Goal: Find specific page/section: Find specific page/section

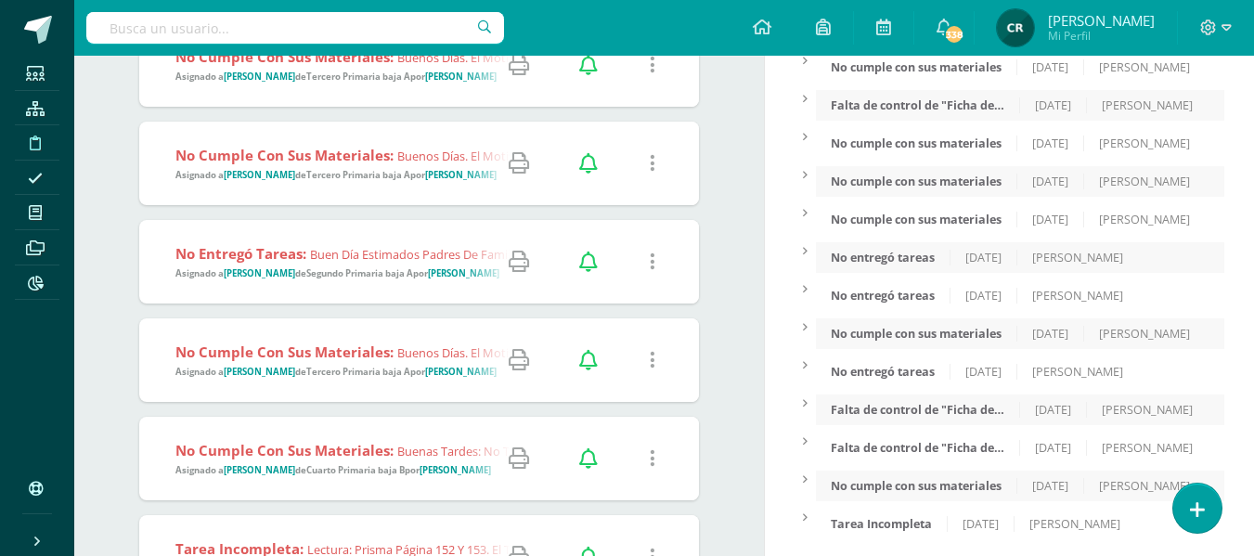
scroll to position [371, 0]
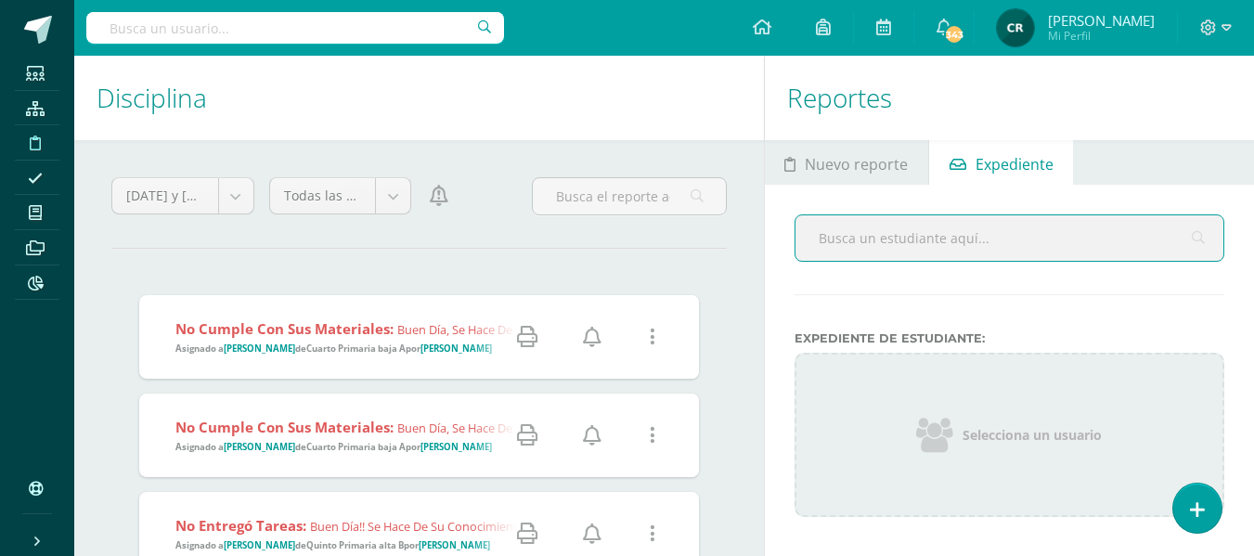
click at [371, 350] on strong "Cuarto Primaria baja A" at bounding box center [355, 348] width 99 height 12
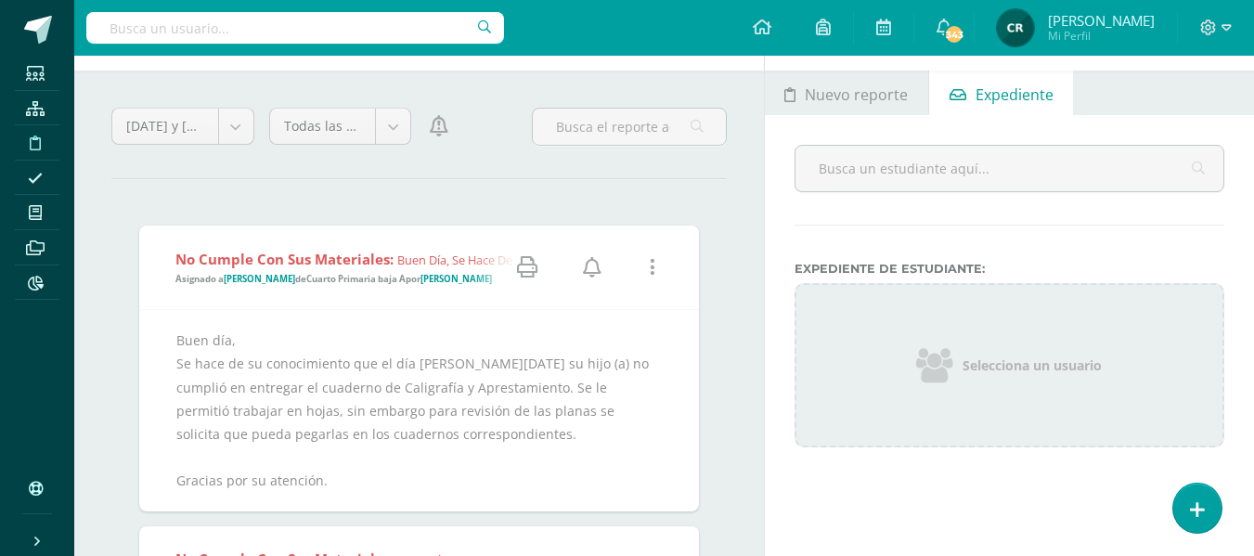
scroll to position [186, 0]
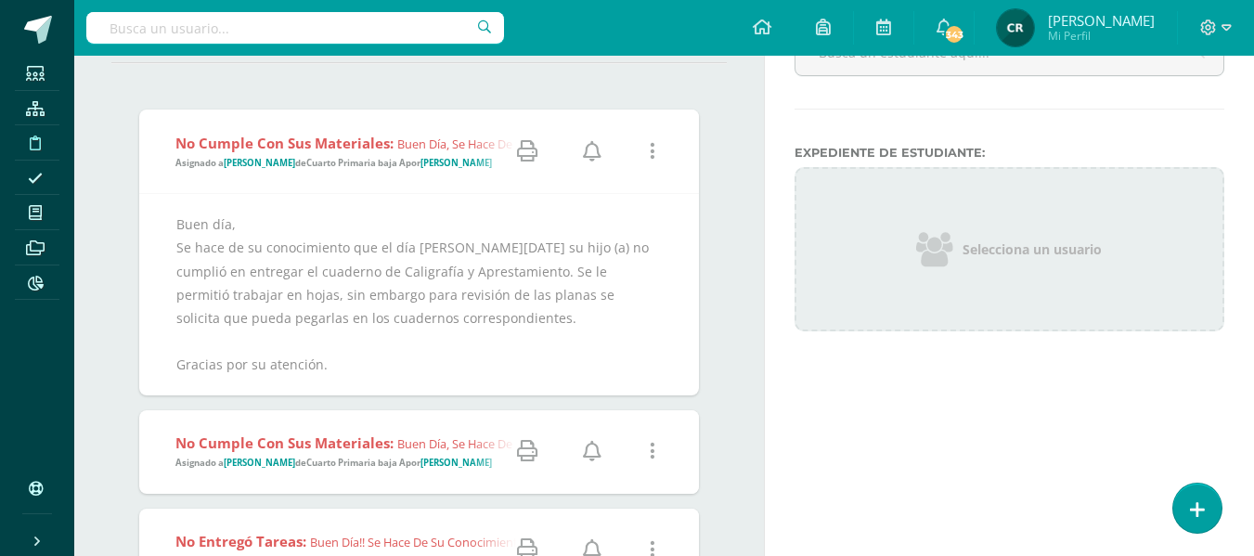
click at [591, 154] on icon at bounding box center [592, 151] width 19 height 20
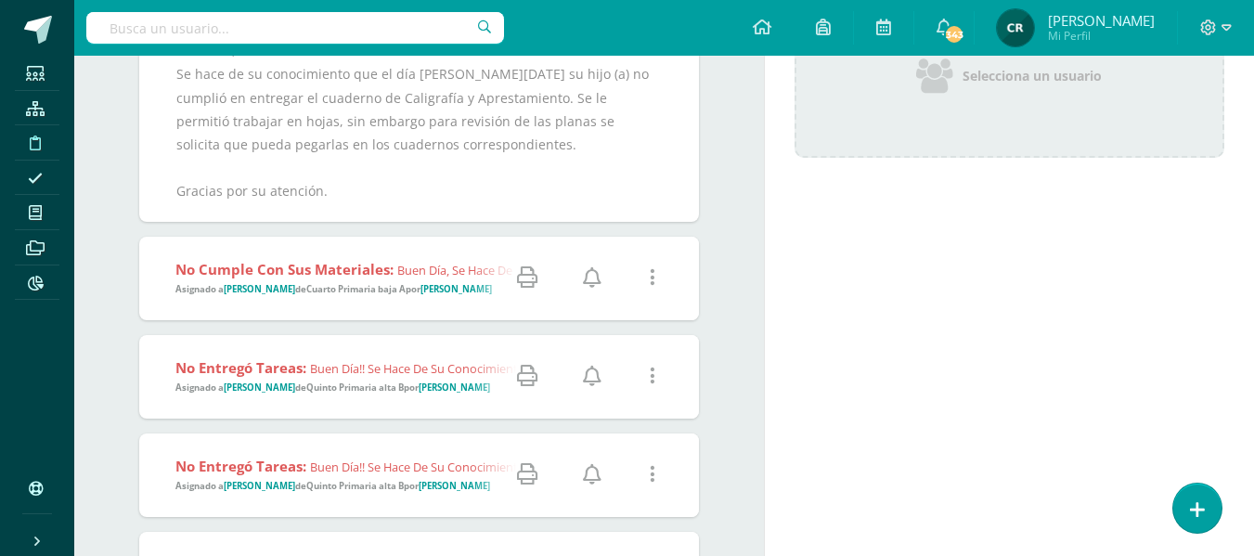
scroll to position [464, 0]
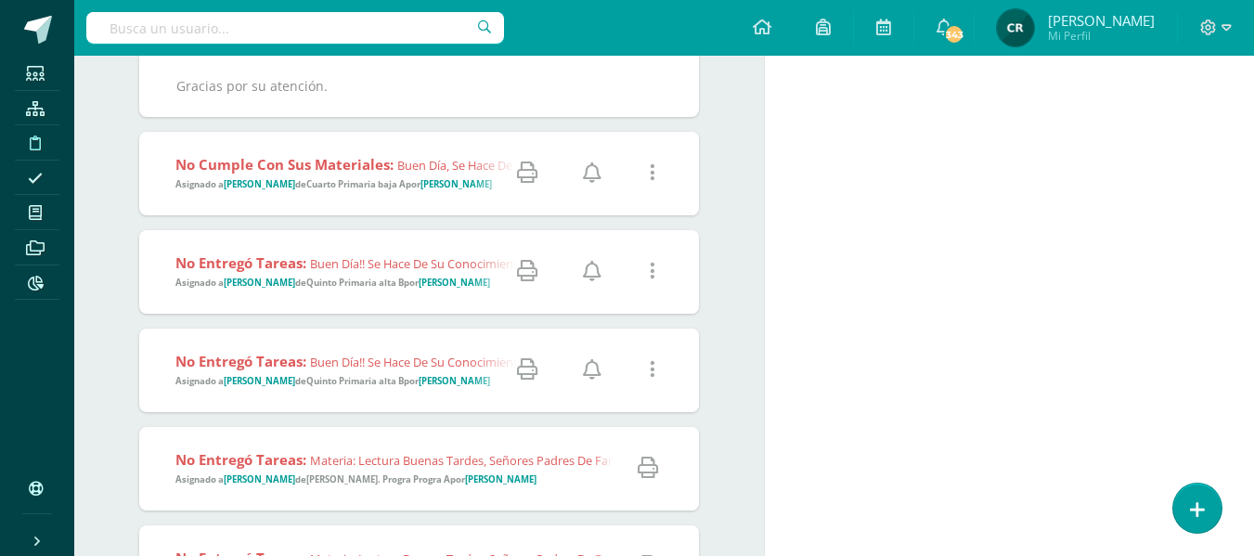
click at [377, 183] on strong "Cuarto Primaria baja A" at bounding box center [355, 184] width 99 height 12
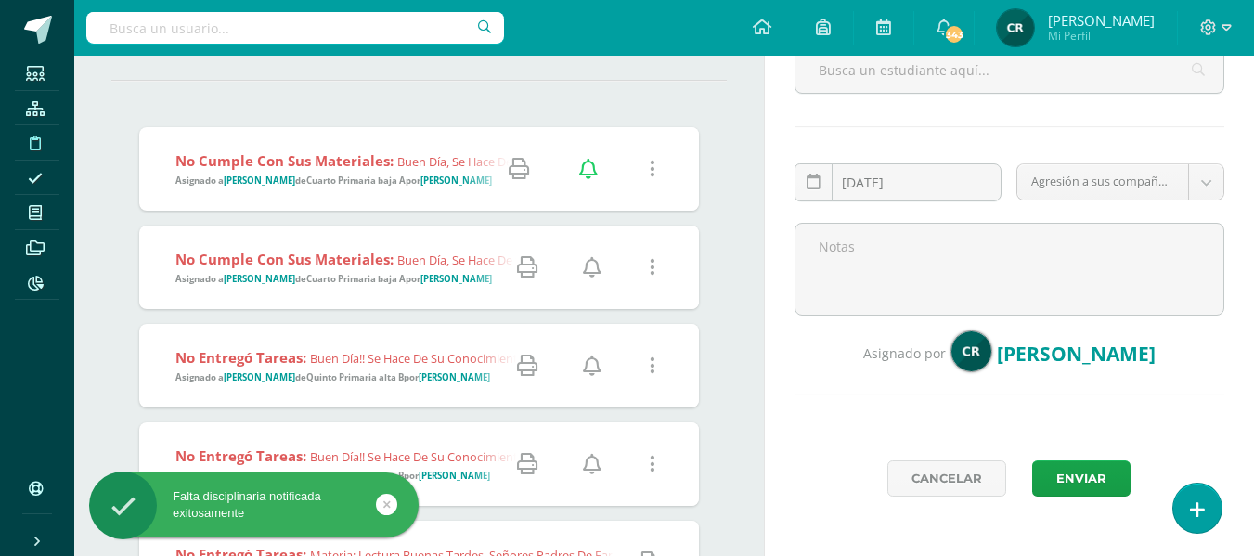
click at [374, 274] on strong "Cuarto Primaria baja A" at bounding box center [355, 279] width 99 height 12
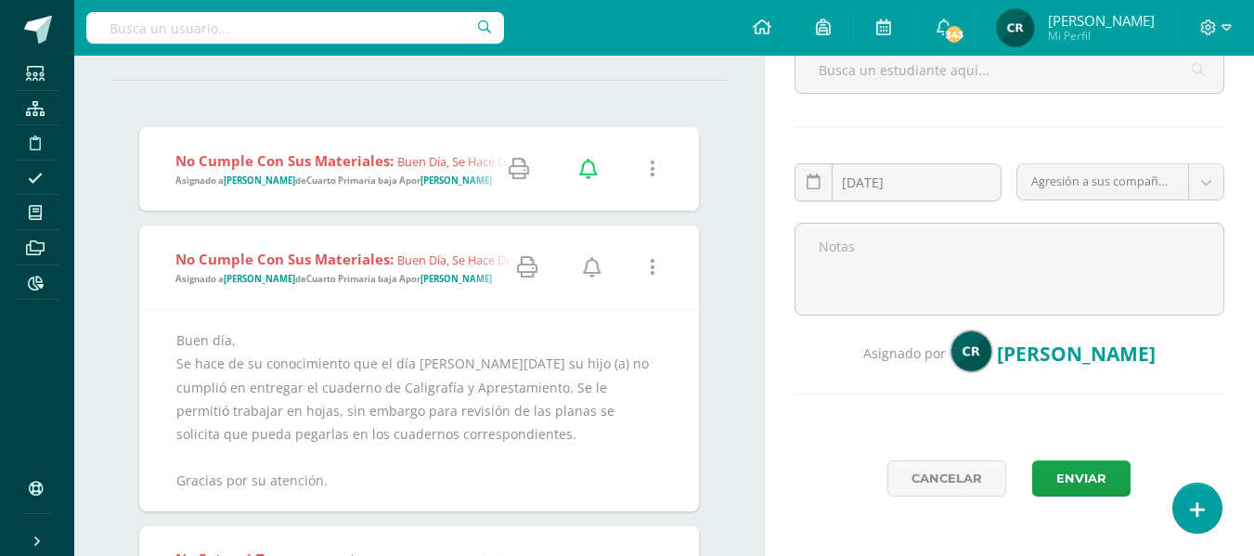
click at [590, 267] on icon at bounding box center [592, 267] width 19 height 20
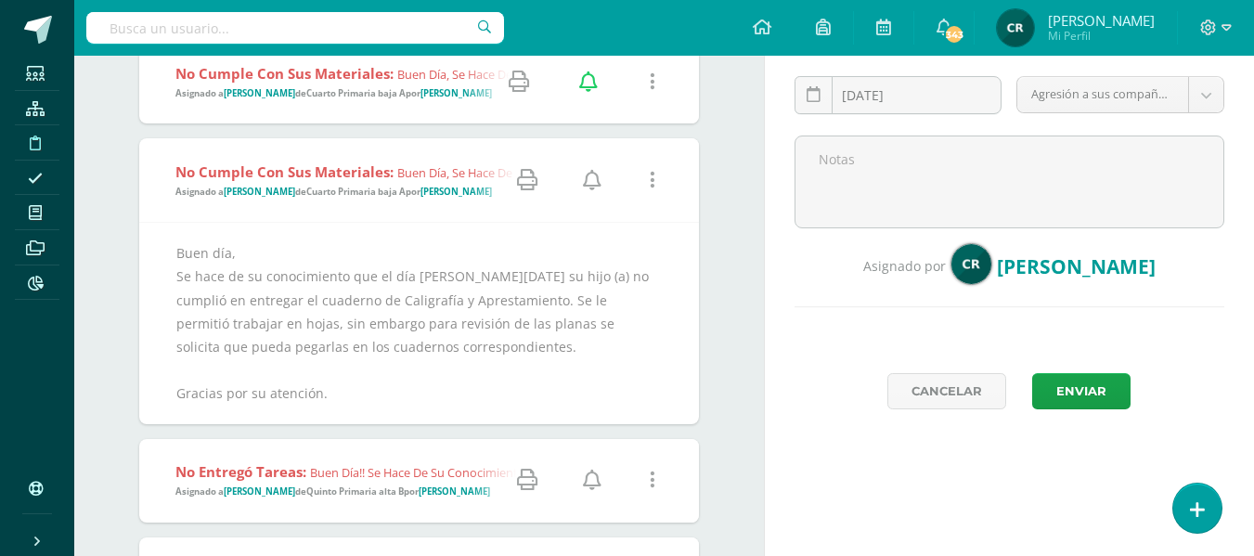
scroll to position [354, 0]
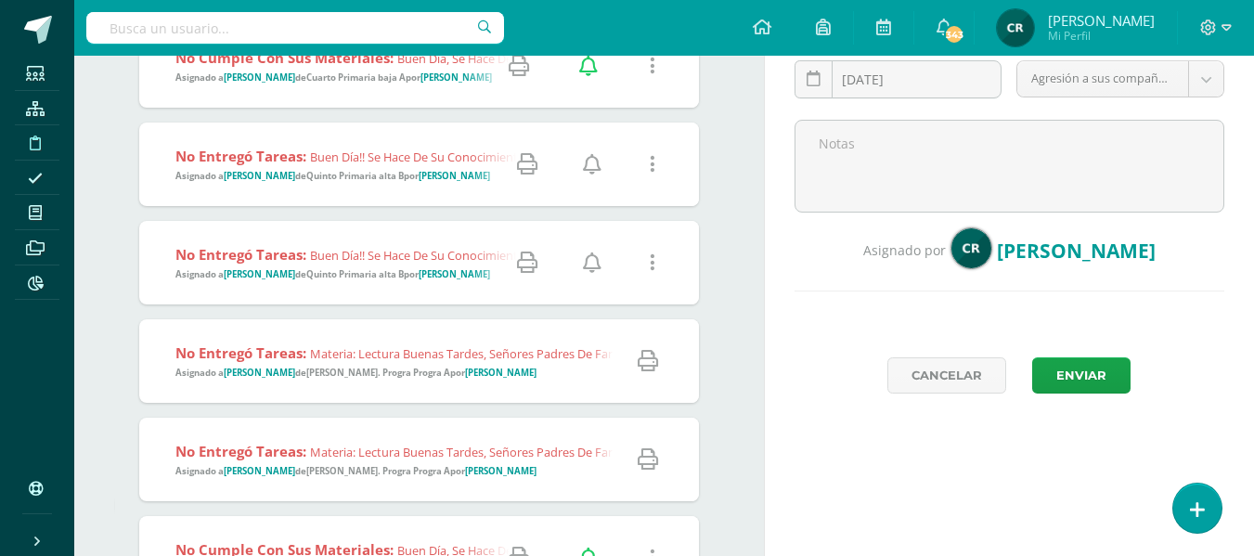
scroll to position [278, 0]
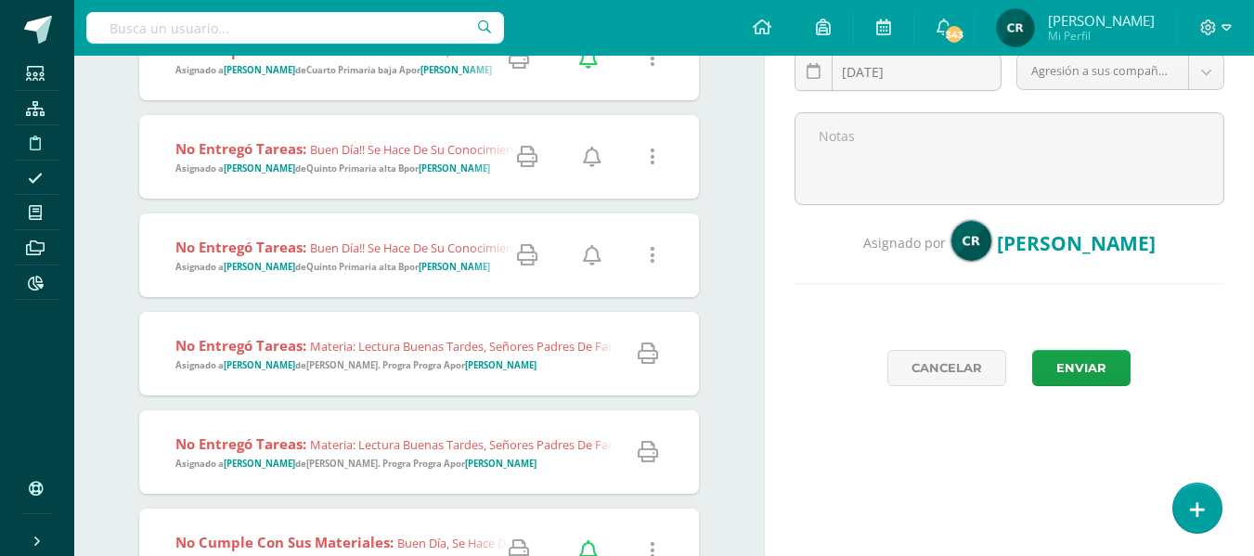
click at [405, 167] on span "Asignado a Javier Pérez de Quinto Primaria alta B por Kalyn" at bounding box center [332, 168] width 315 height 12
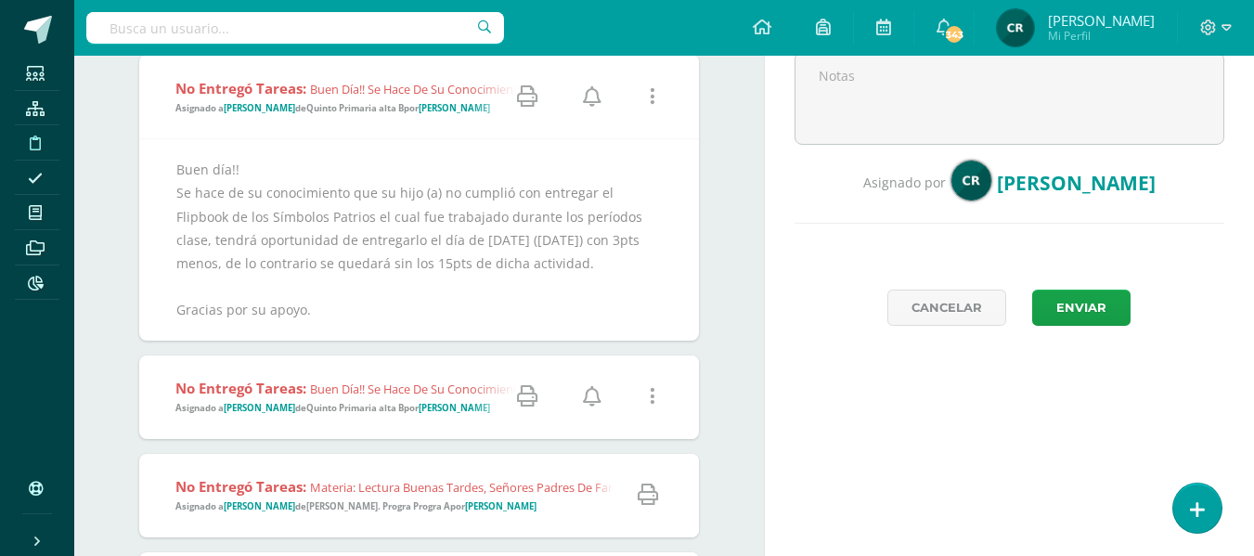
scroll to position [371, 0]
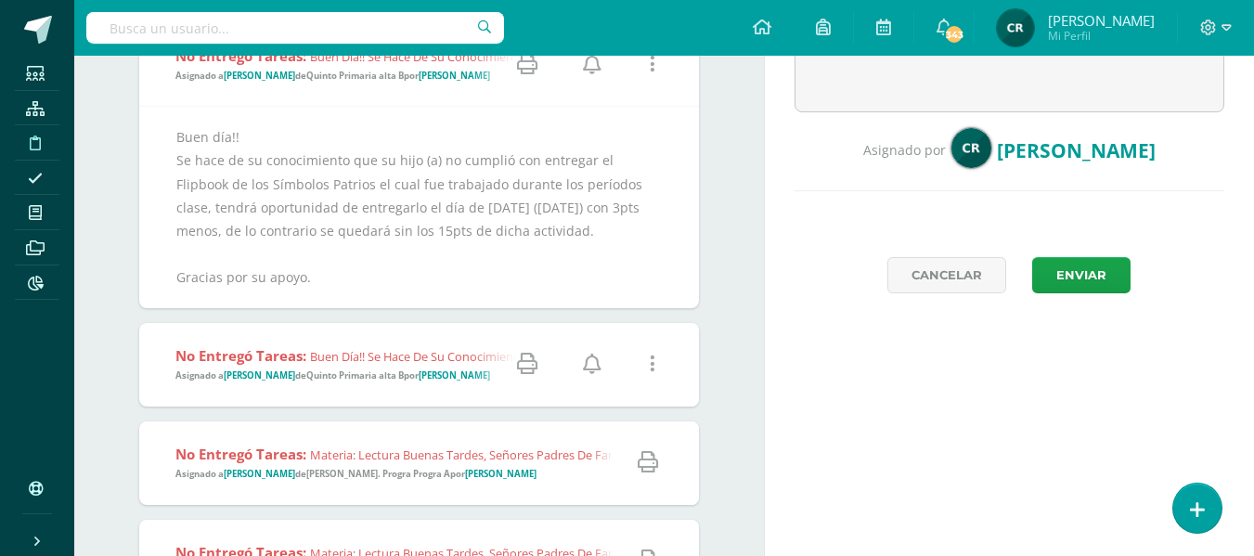
click at [383, 370] on strong "Quinto Primaria alta B" at bounding box center [354, 375] width 97 height 12
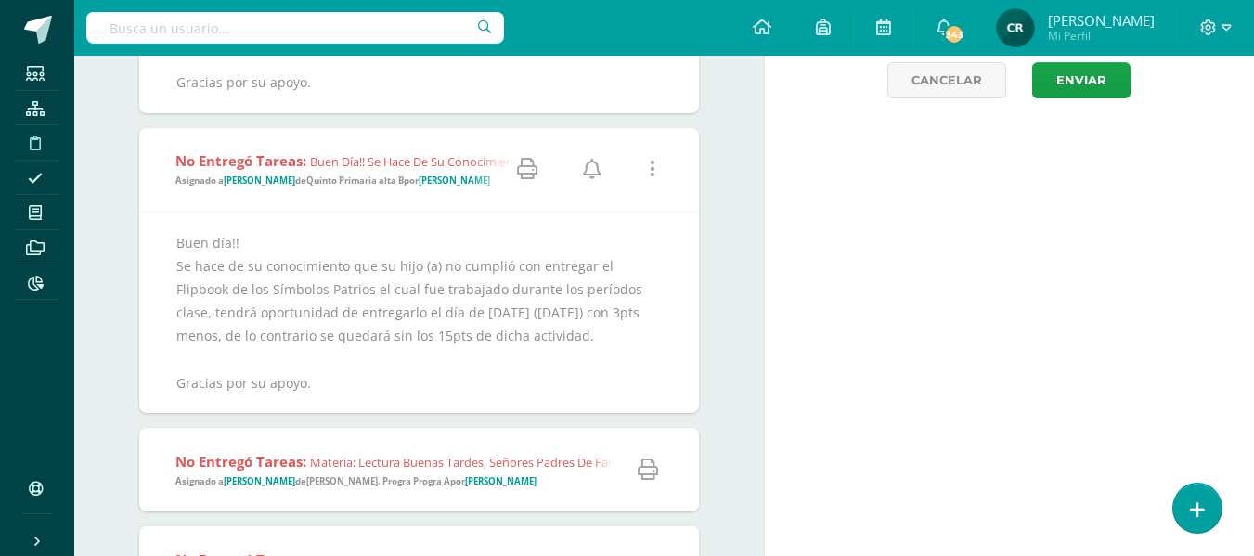
scroll to position [464, 0]
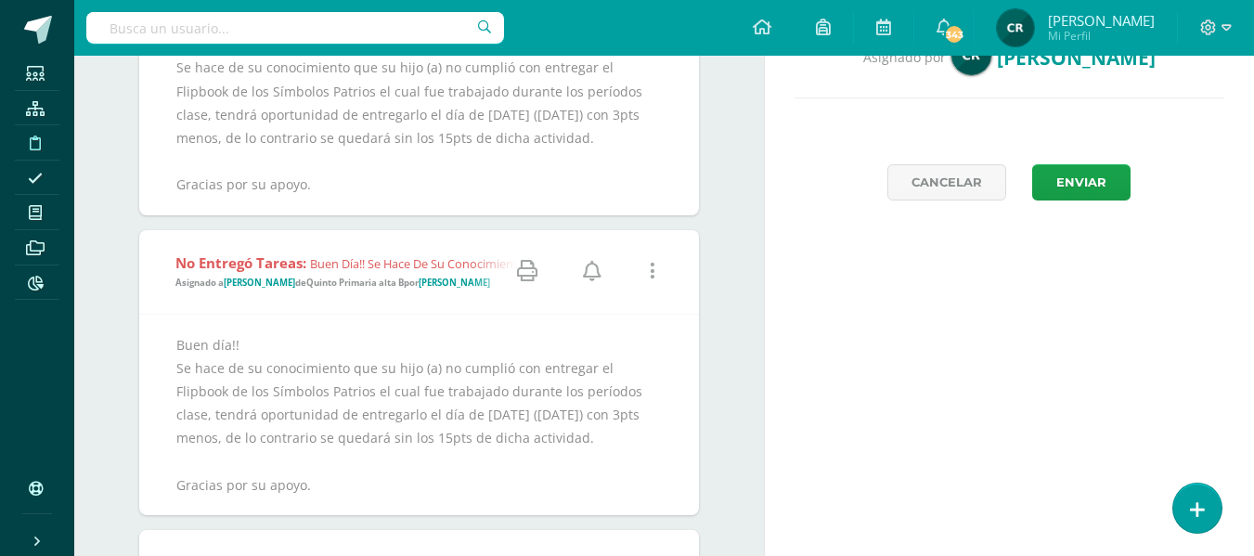
click at [592, 275] on icon at bounding box center [592, 271] width 19 height 20
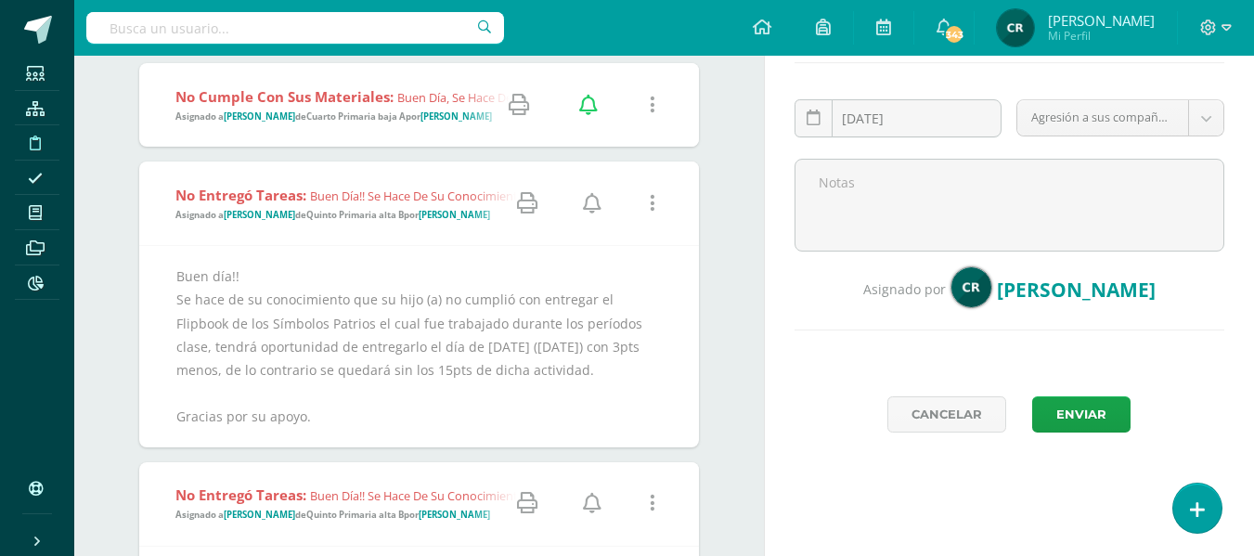
scroll to position [186, 0]
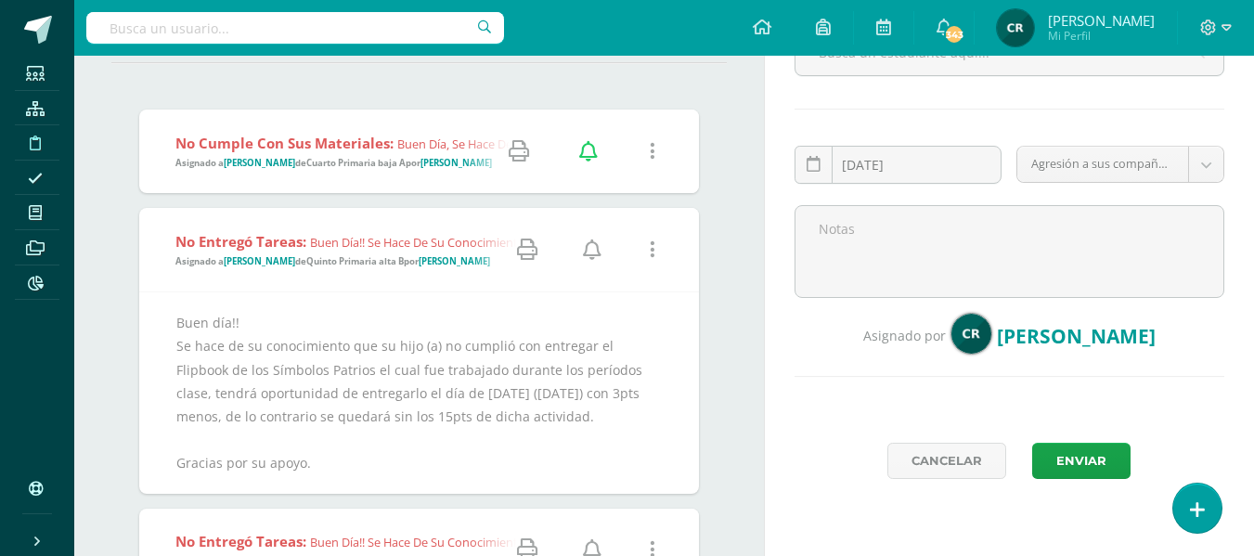
click at [589, 253] on icon at bounding box center [592, 249] width 19 height 20
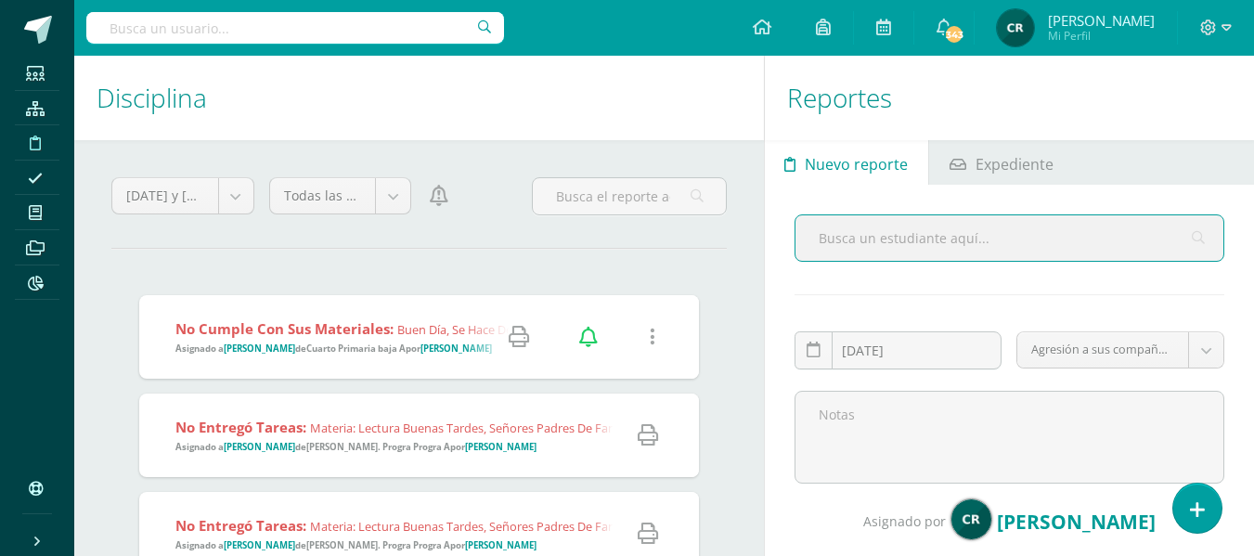
click at [306, 29] on input "text" at bounding box center [295, 28] width 418 height 32
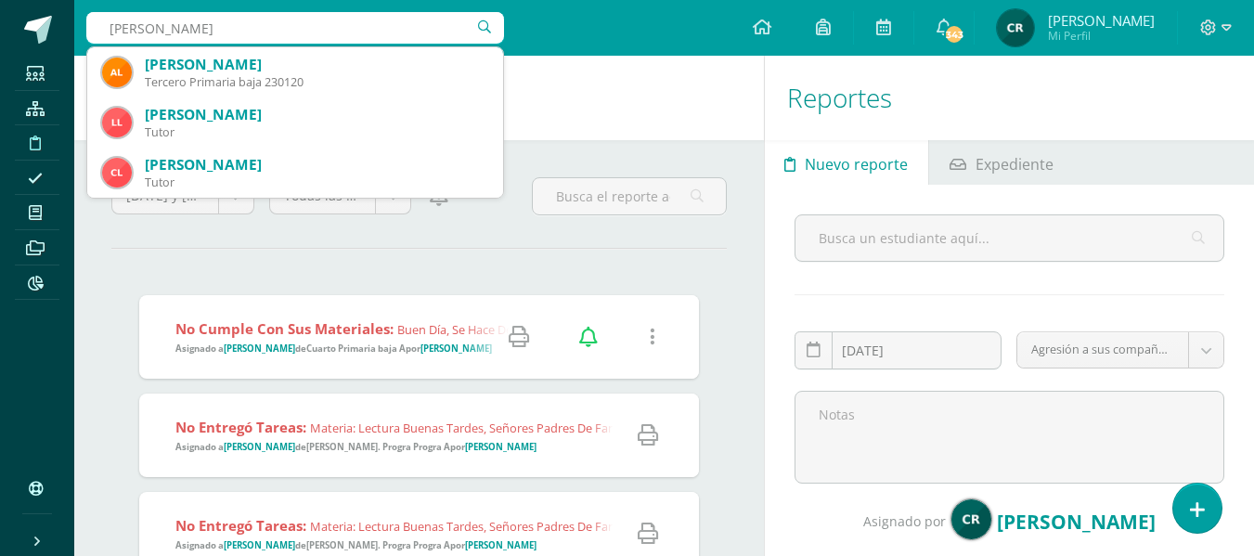
type input "[PERSON_NAME]"
